Goal: Task Accomplishment & Management: Manage account settings

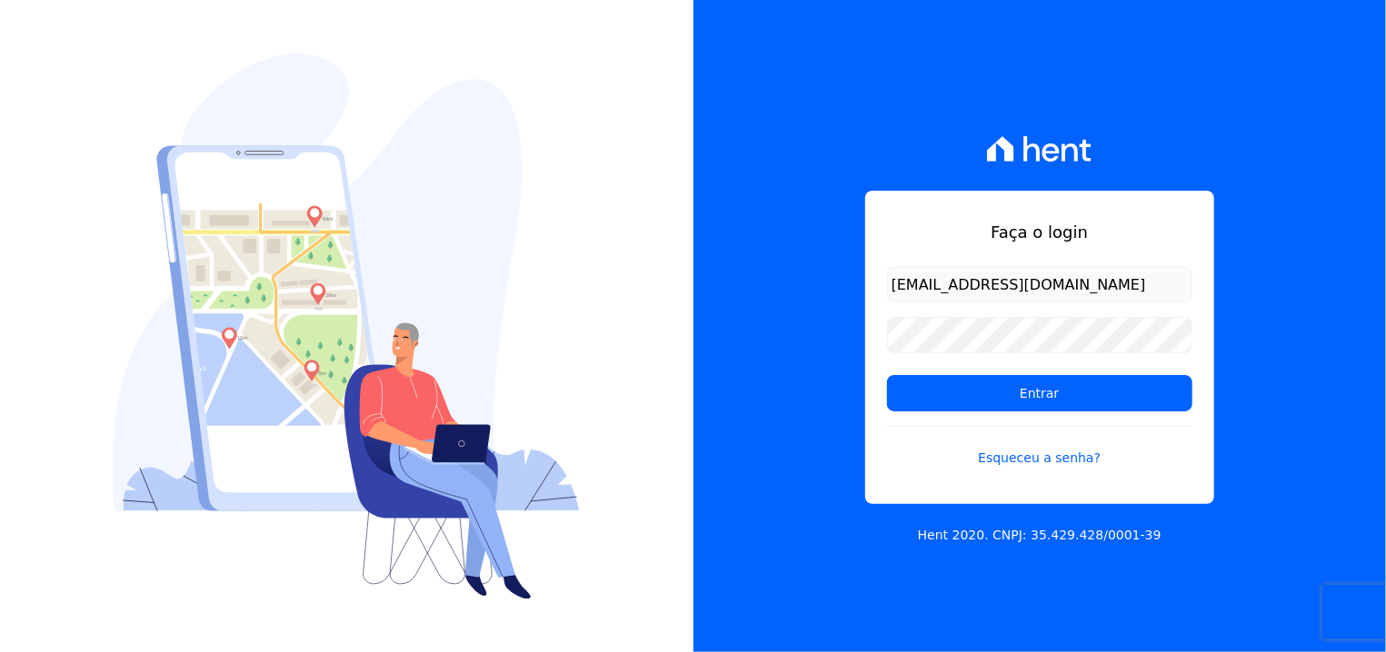
click at [1035, 391] on input "Entrar" at bounding box center [1039, 393] width 305 height 36
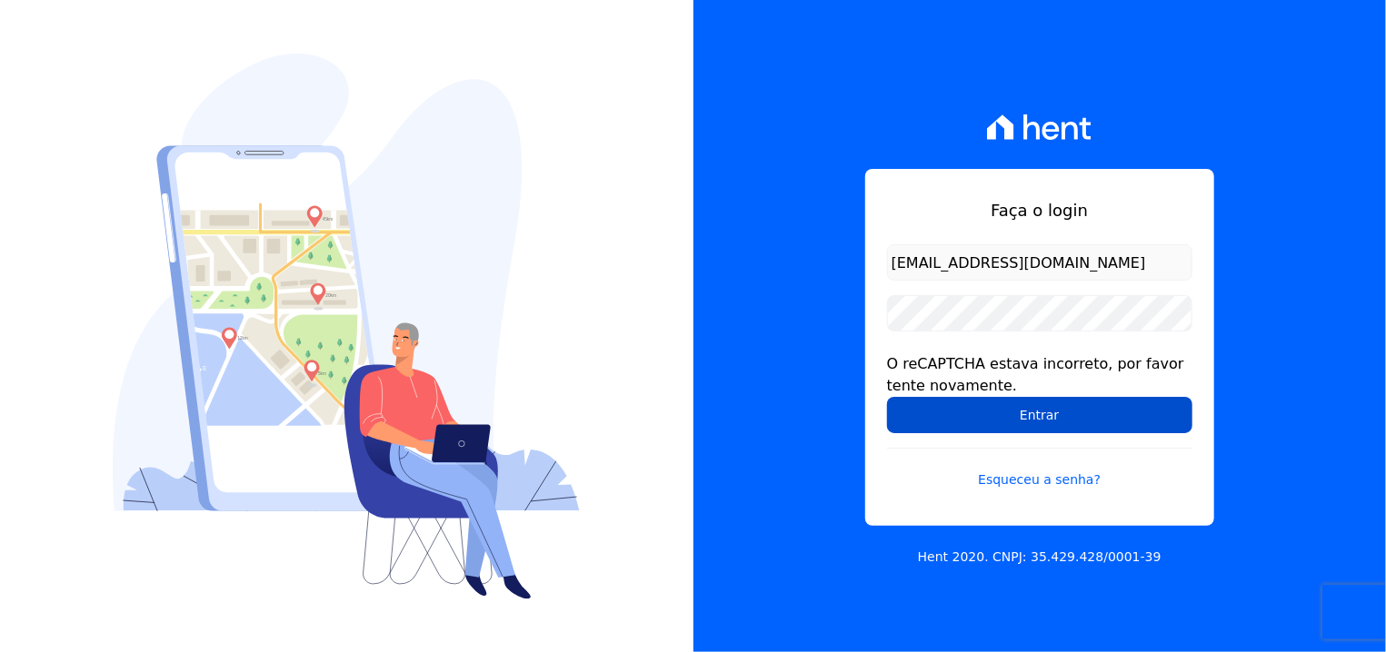
click at [1045, 419] on input "Entrar" at bounding box center [1039, 415] width 305 height 36
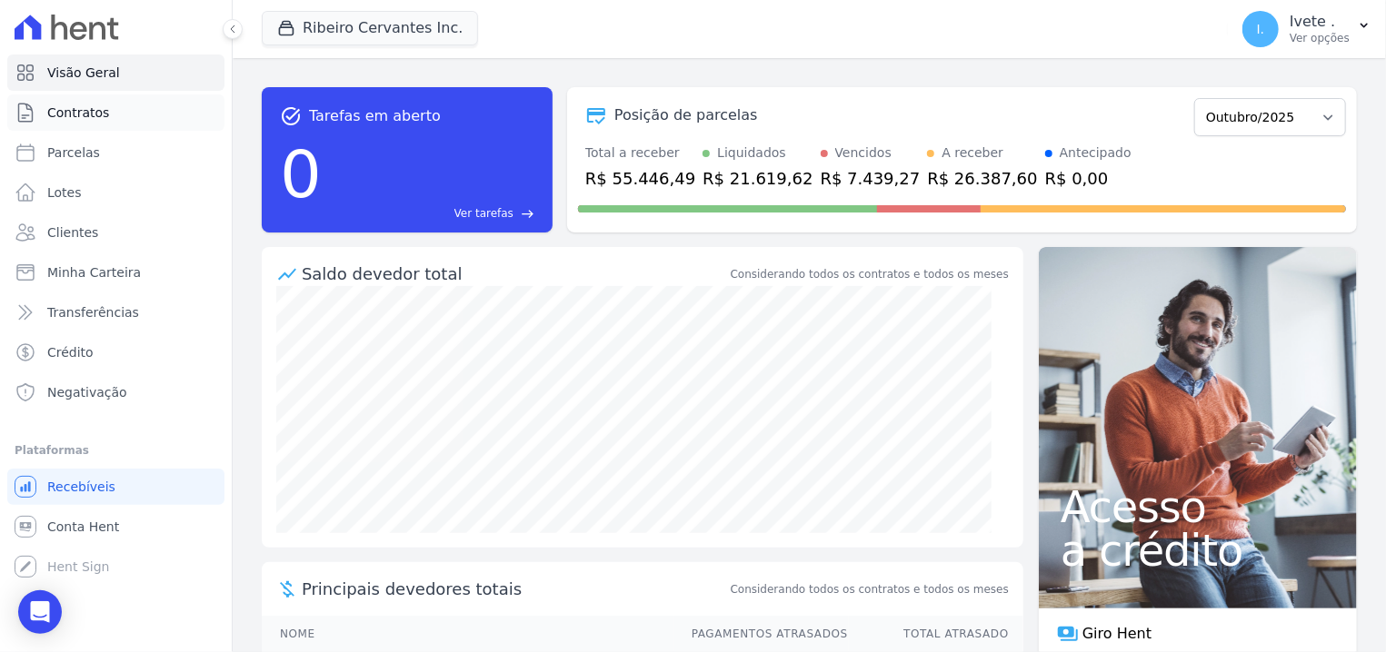
click at [128, 101] on link "Contratos" at bounding box center [115, 112] width 217 height 36
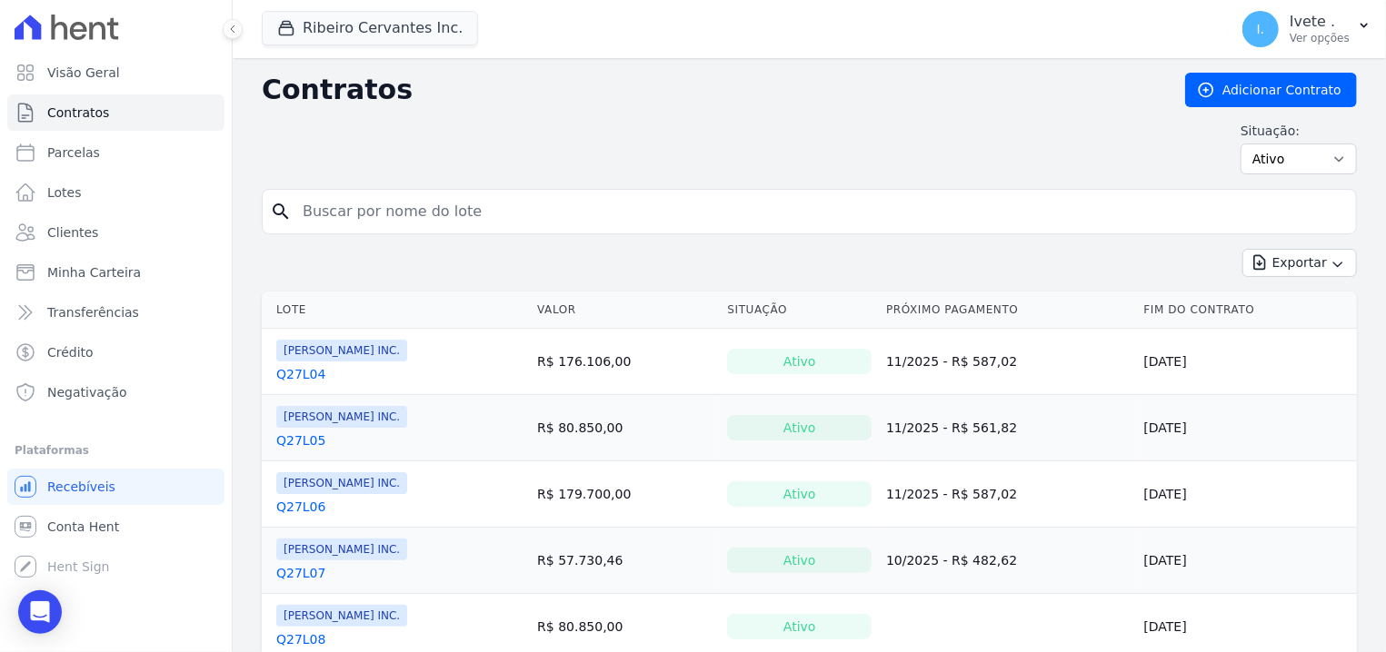
click at [420, 214] on input "search" at bounding box center [820, 212] width 1057 height 36
type input "2"
type input "q27l28"
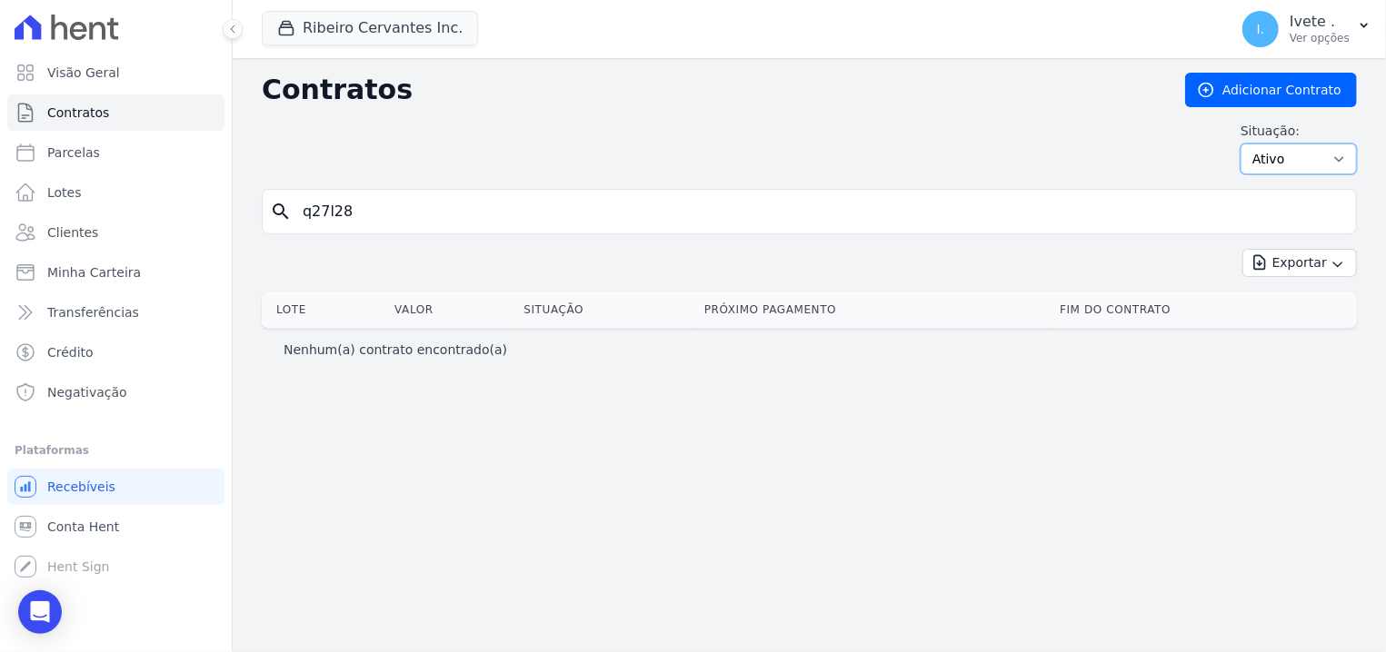
click at [1240, 144] on select "Ativo Todos Pausado Distratado Rascunho Expirado Encerrado" at bounding box center [1298, 159] width 116 height 31
select select "on_hold"
click option "Pausado" at bounding box center [0, 0] width 0 height 0
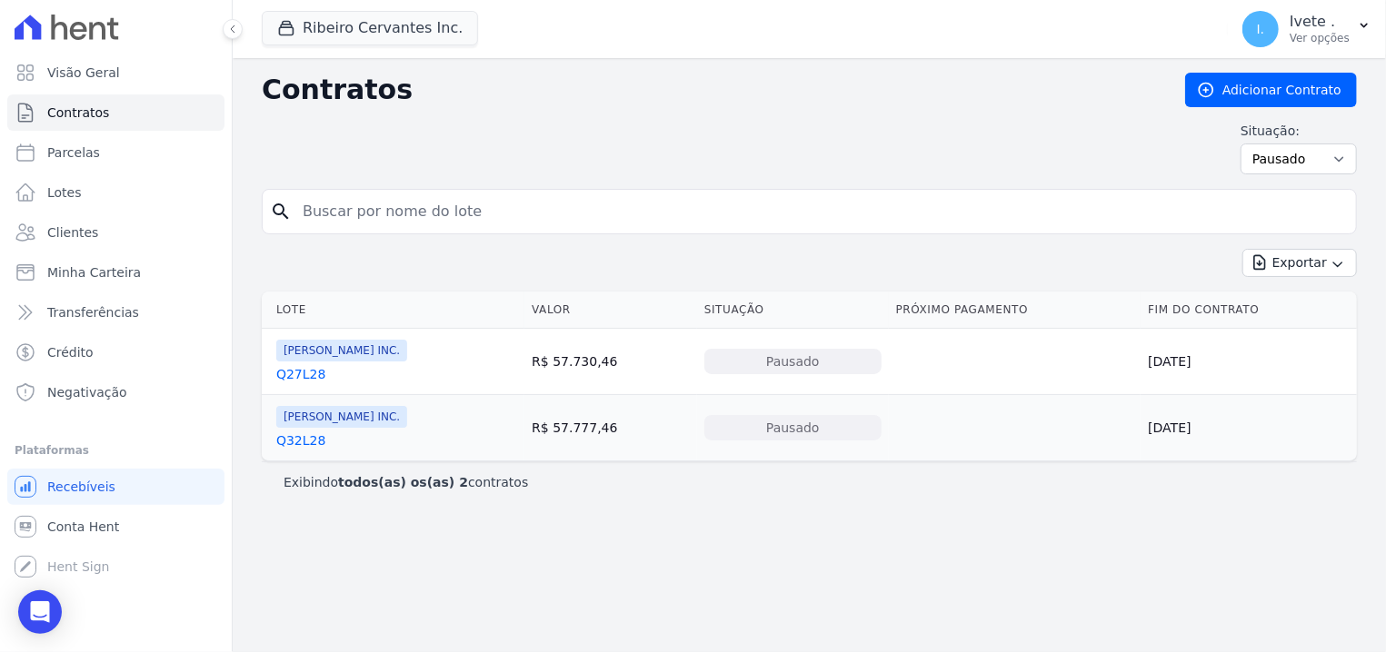
click at [296, 383] on link "Q27L28" at bounding box center [300, 374] width 49 height 18
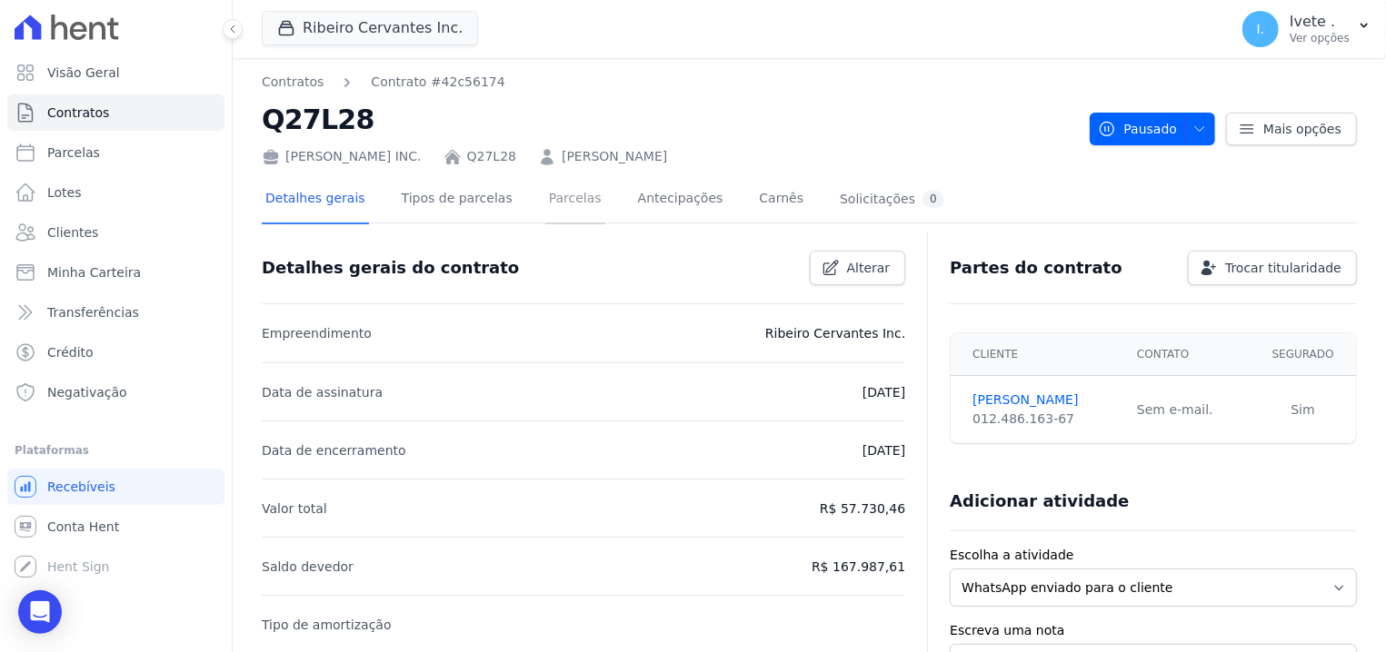
click at [545, 193] on link "Parcelas" at bounding box center [575, 200] width 60 height 48
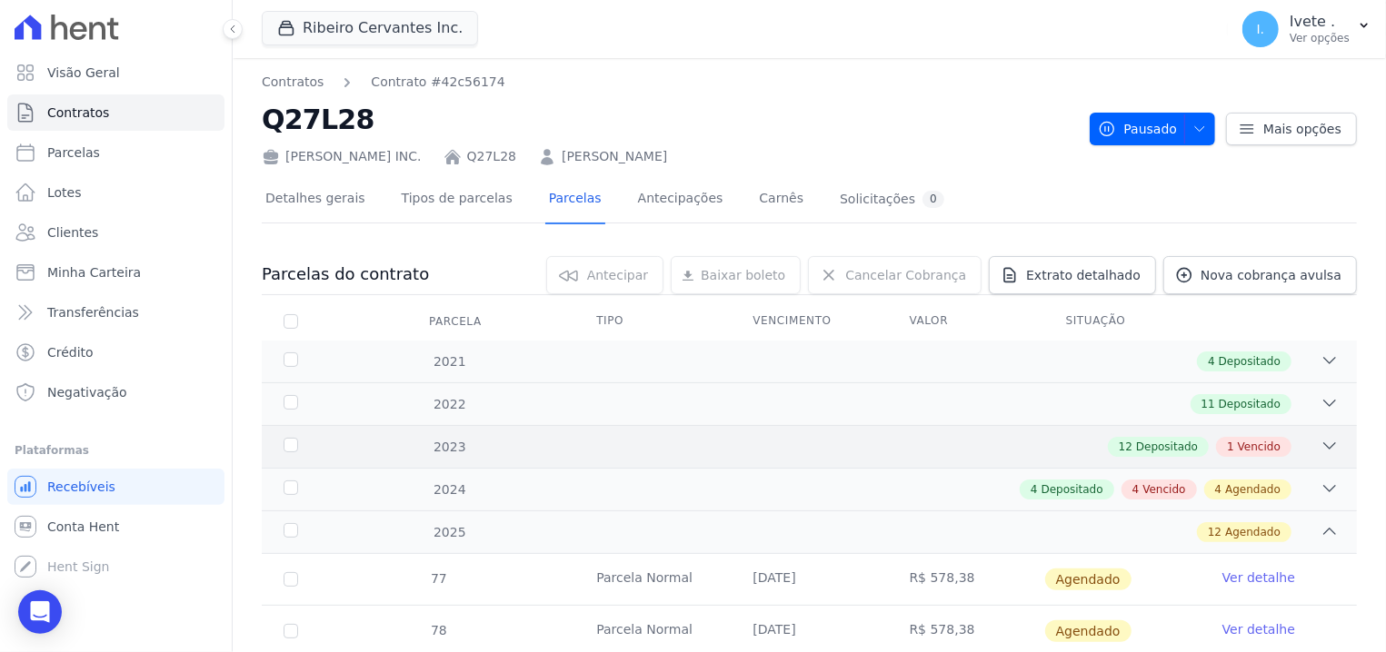
click at [1320, 440] on icon at bounding box center [1329, 446] width 18 height 18
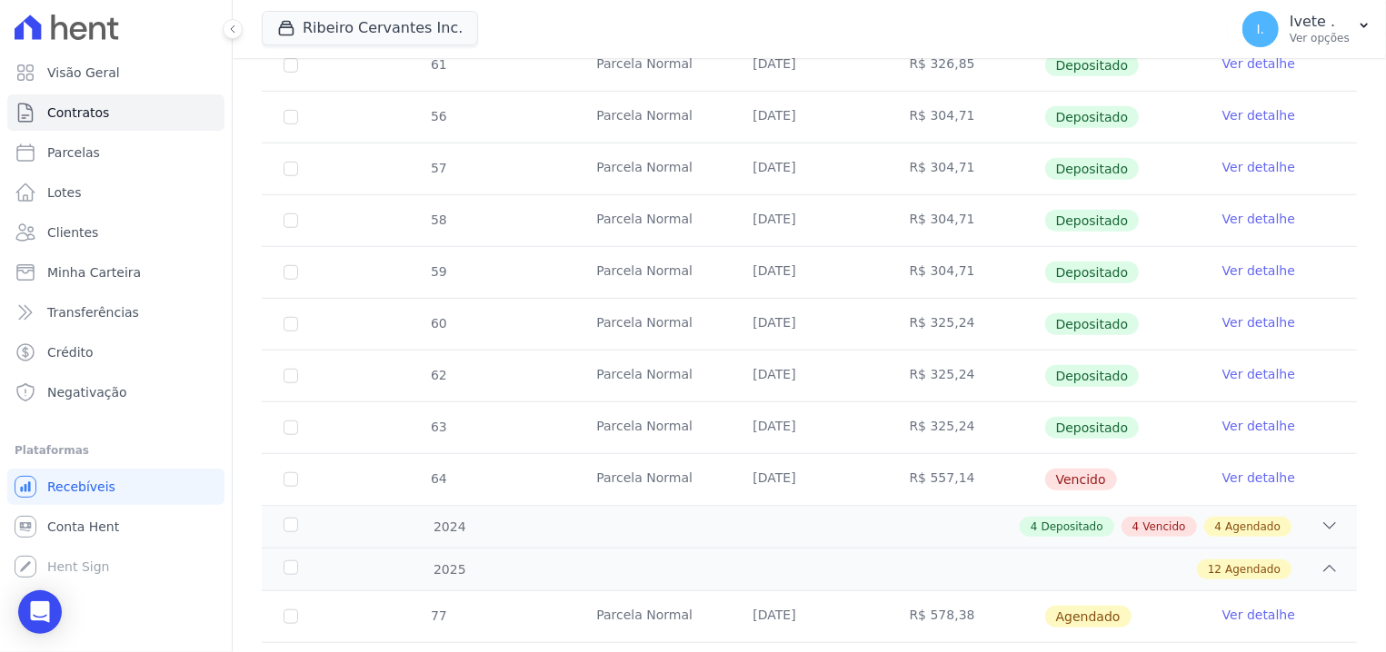
scroll to position [693, 0]
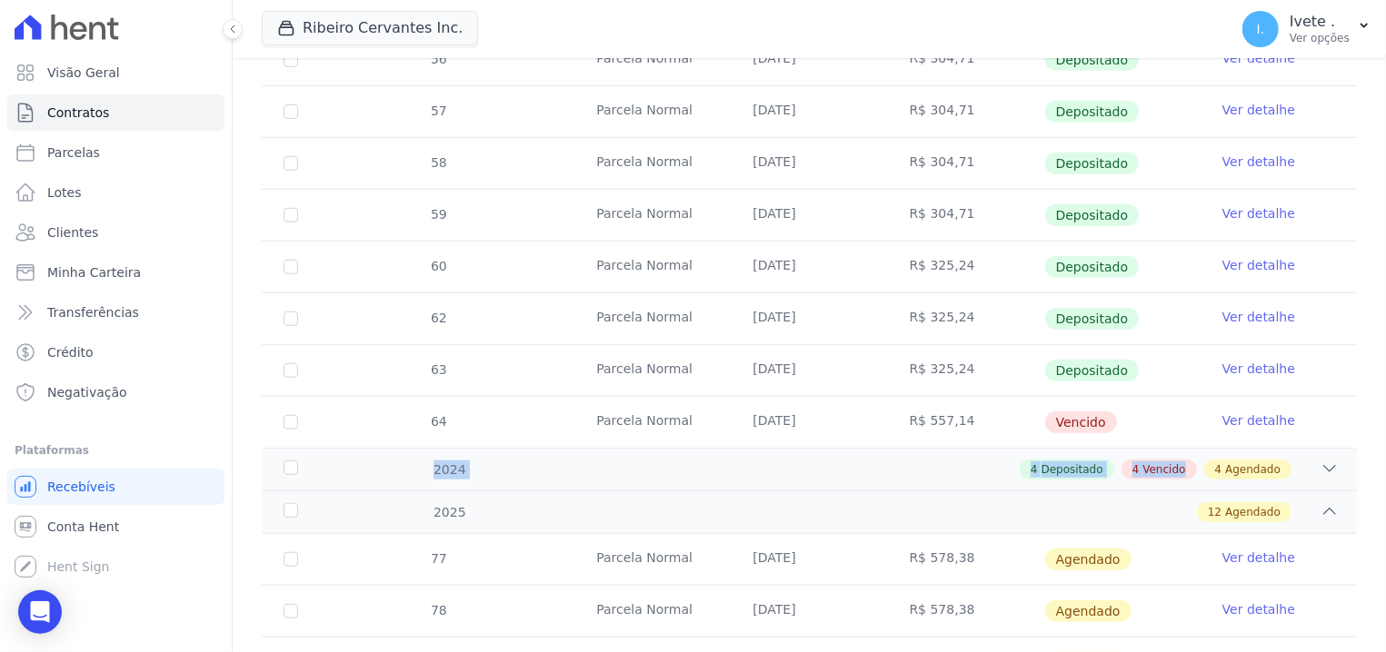
drag, startPoint x: 1158, startPoint y: 452, endPoint x: 1175, endPoint y: 457, distance: 17.2
click at [1175, 455] on div "55 Parcela Normal 27/04/2023 R$ 358,30 Depositado Ver detalhe 52 Parcela Normal…" at bounding box center [809, 111] width 1153 height 687
click at [1175, 457] on div "2024 4 Depositado 4 Vencido 4 Agendado" at bounding box center [809, 469] width 1095 height 43
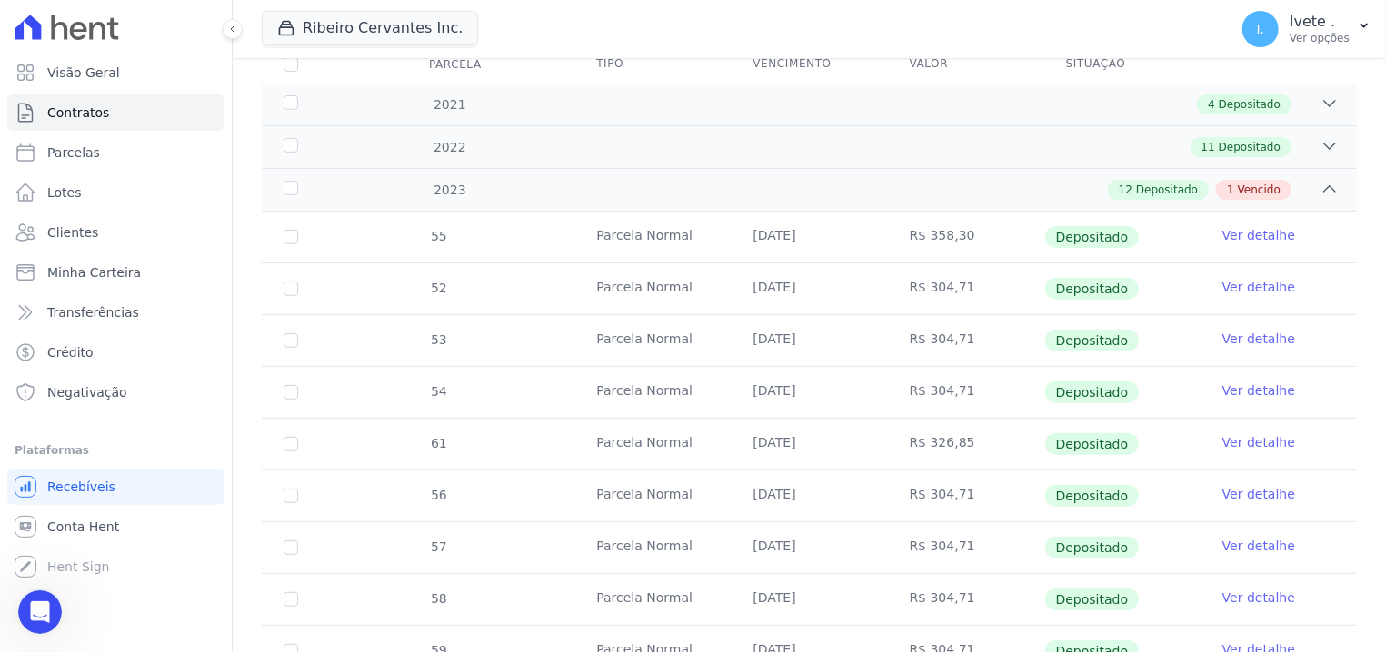
scroll to position [242, 0]
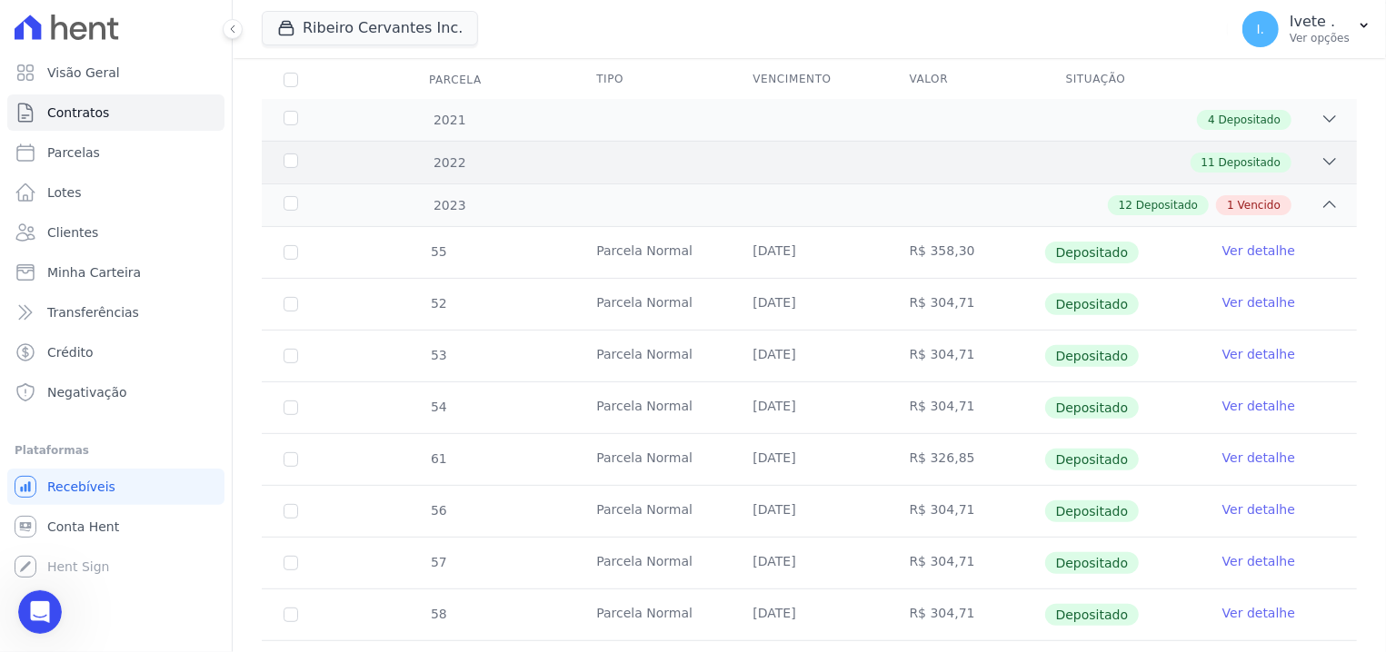
click at [1190, 148] on div "2022 11 Depositado" at bounding box center [809, 162] width 1095 height 43
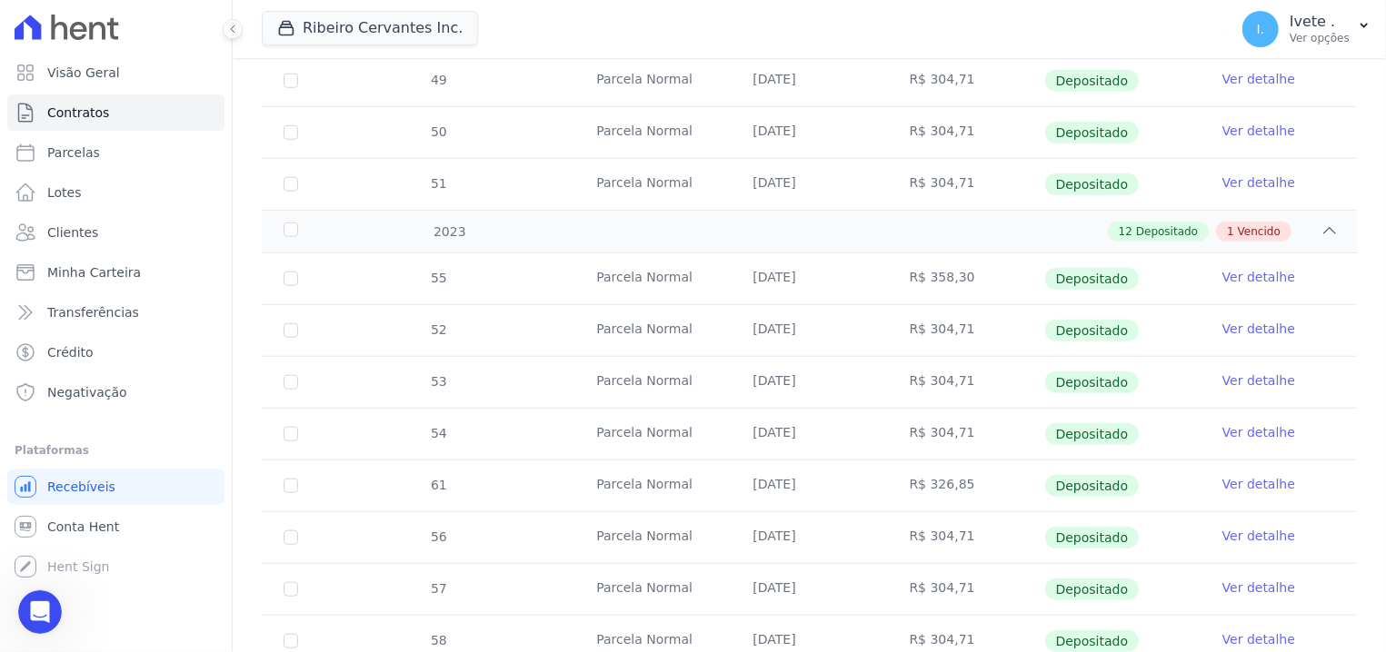
scroll to position [792, 0]
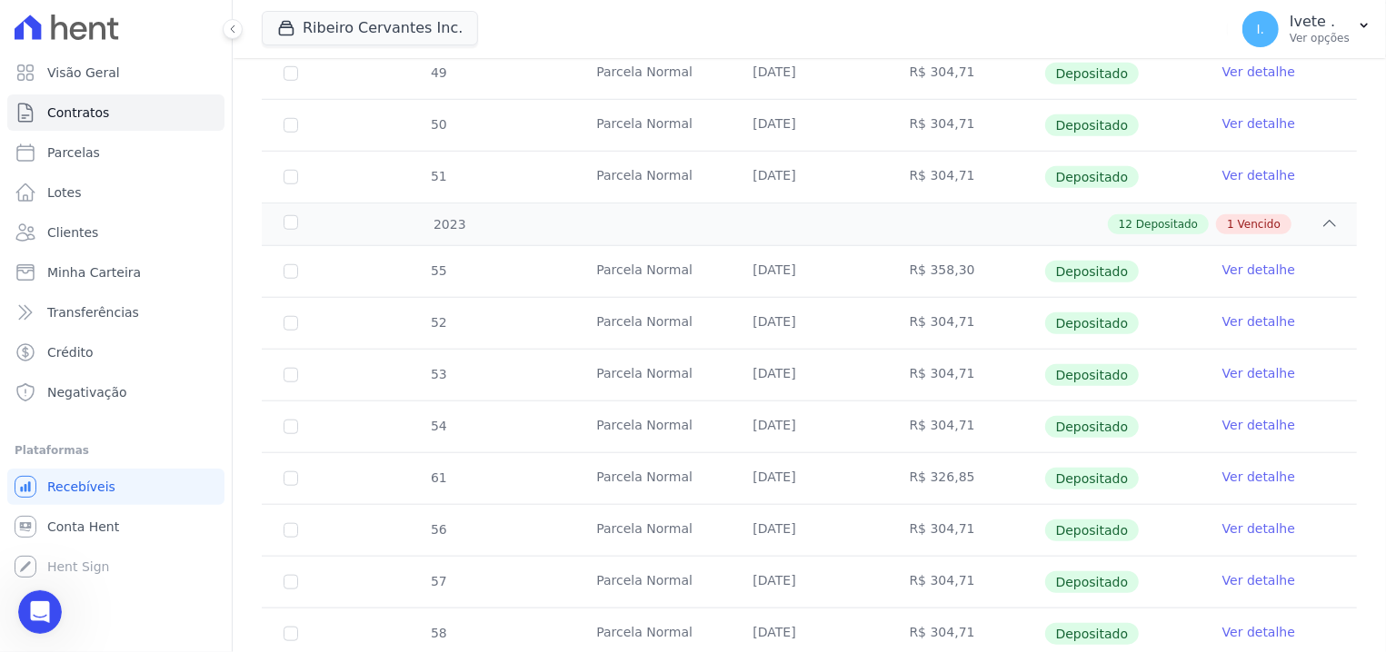
click at [1326, 636] on td "Ver detalhe" at bounding box center [1278, 634] width 156 height 51
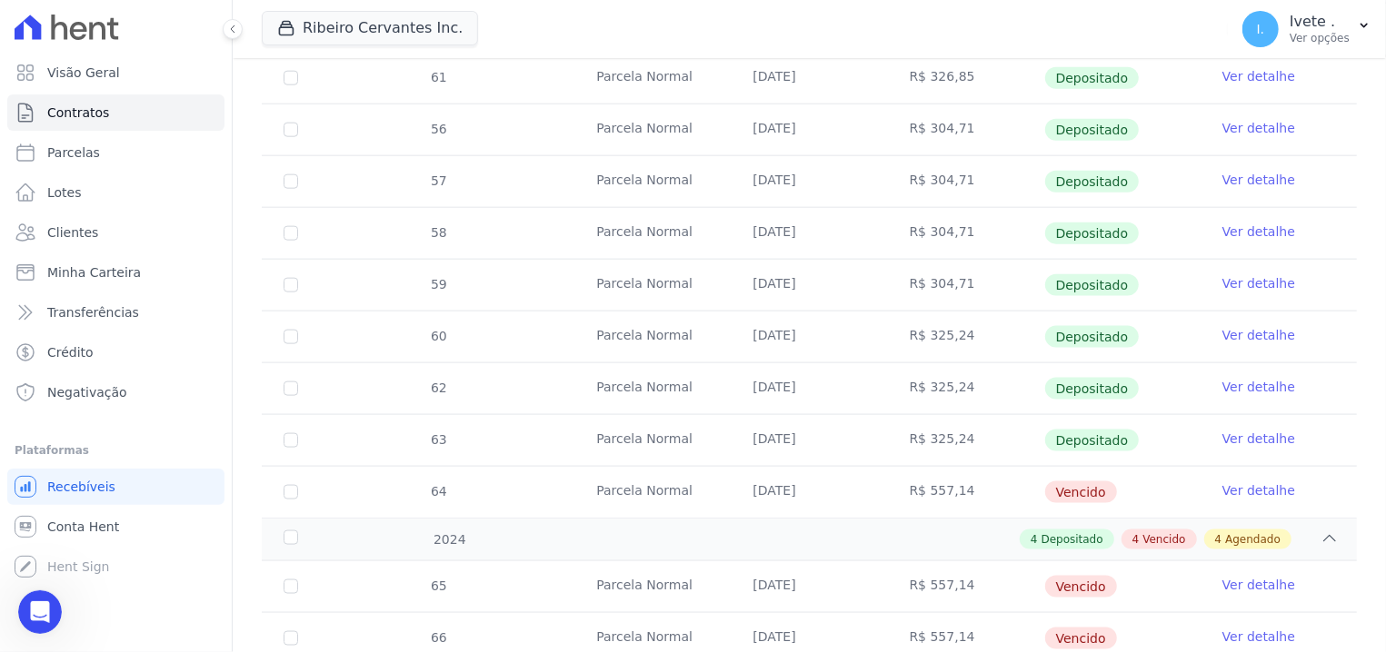
scroll to position [1197, 0]
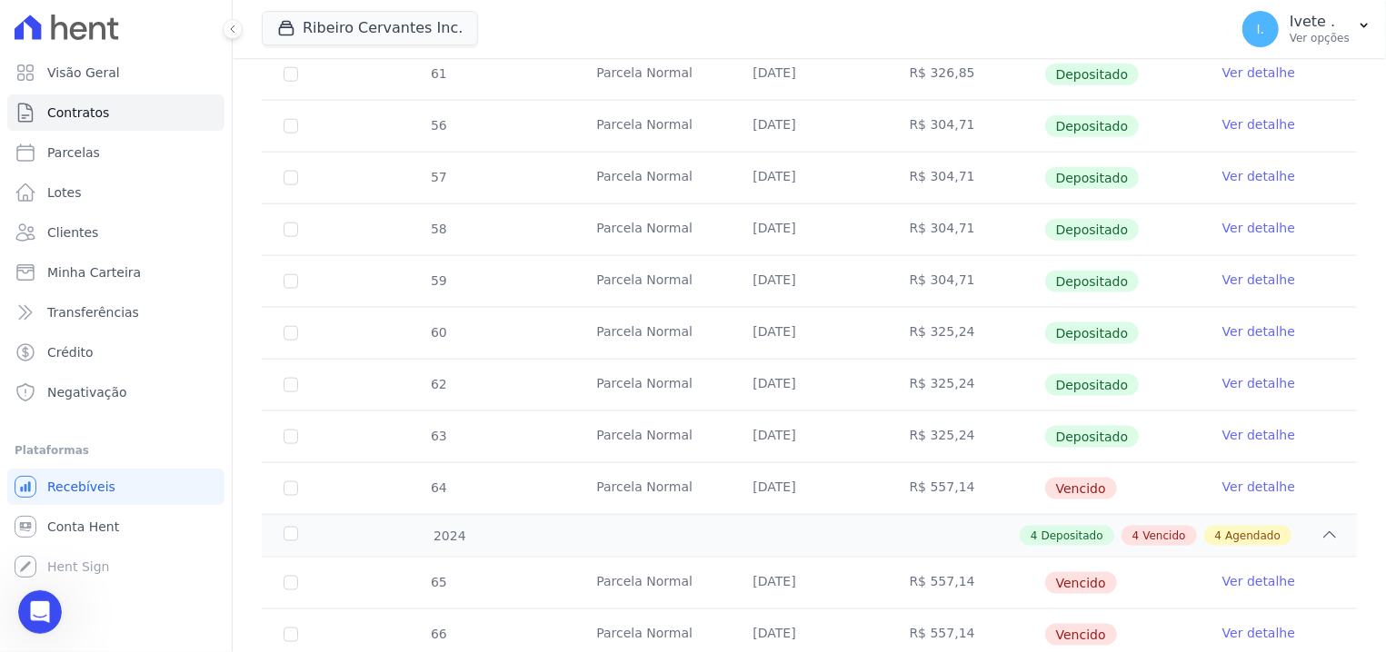
click at [1248, 584] on link "Ver detalhe" at bounding box center [1258, 581] width 73 height 18
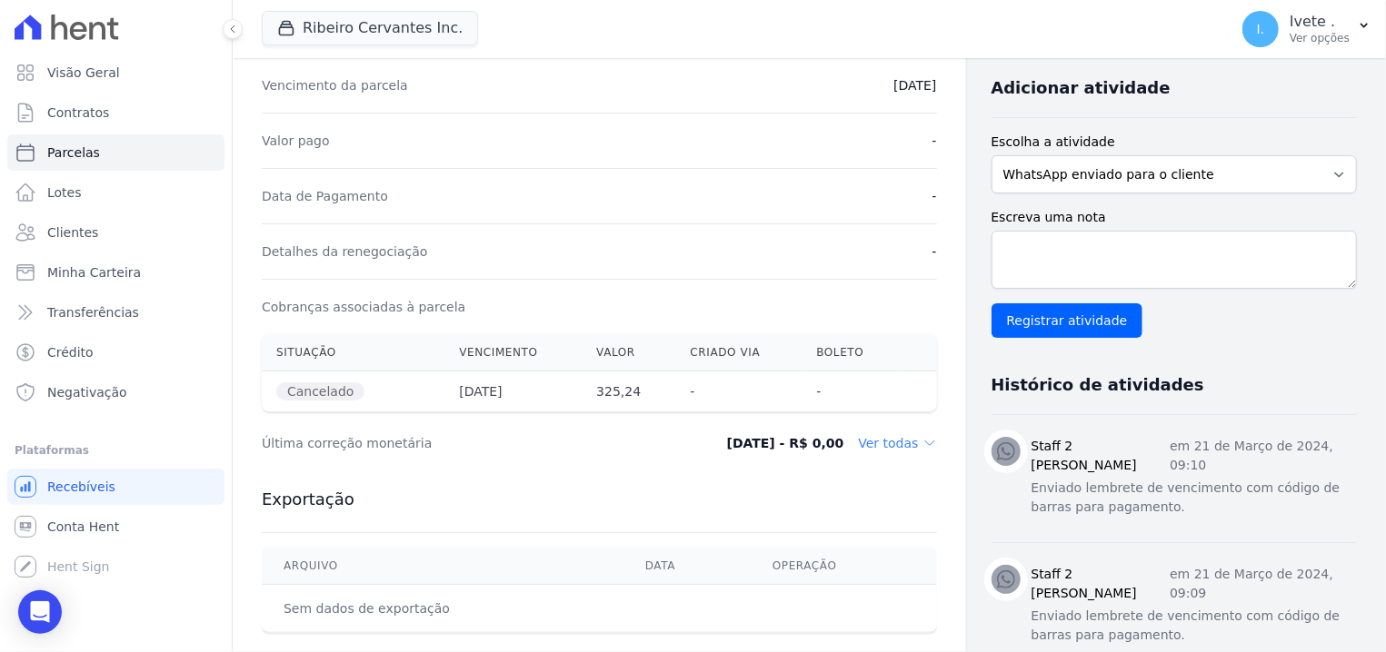
scroll to position [367, 0]
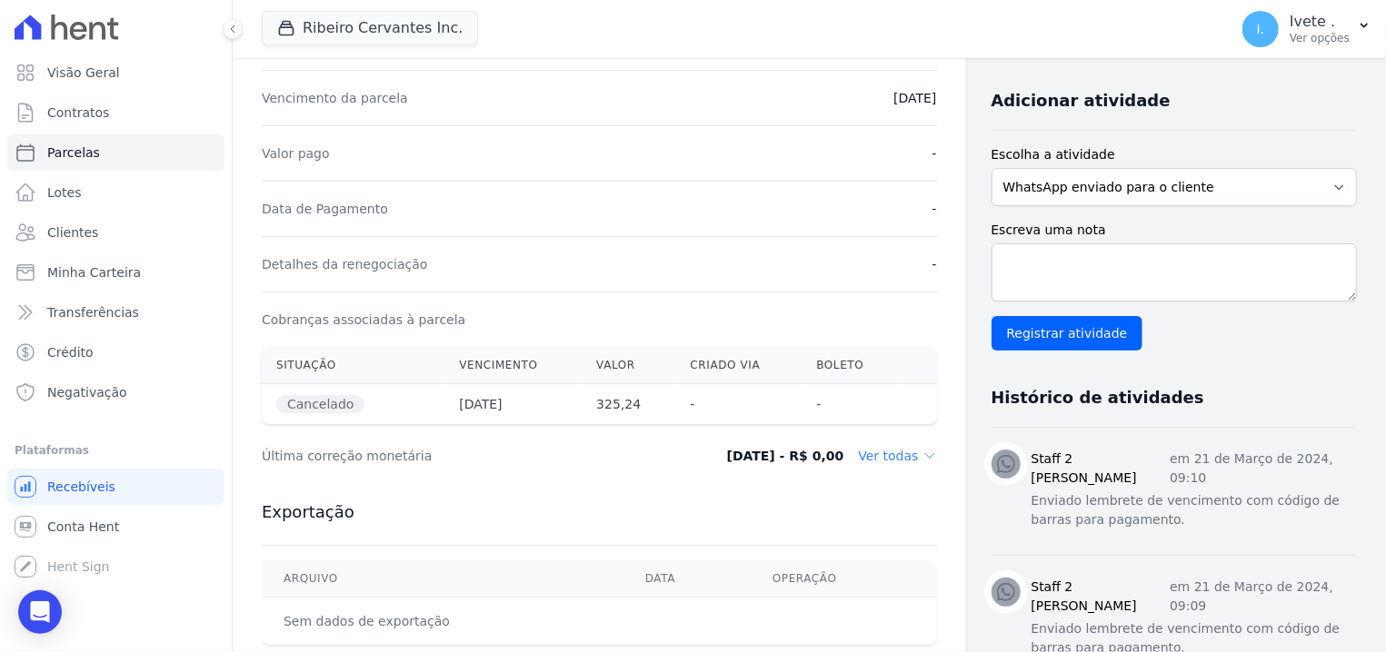
drag, startPoint x: 560, startPoint y: 399, endPoint x: 673, endPoint y: 385, distance: 114.4
click at [673, 386] on tr "Cancelado 25/01/2024 325,24 - -" at bounding box center [599, 404] width 675 height 41
